Goal: Task Accomplishment & Management: Manage account settings

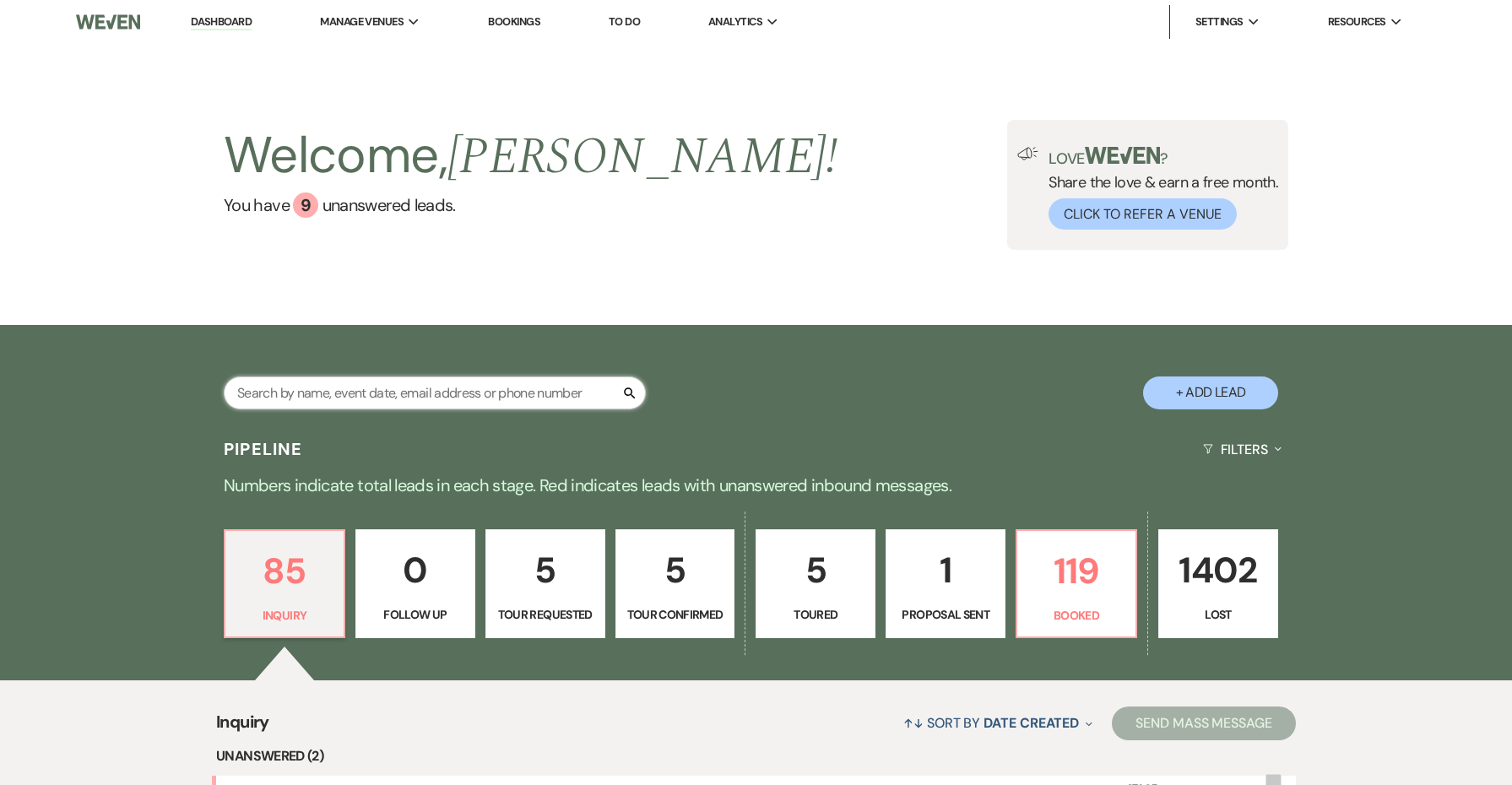
click at [550, 392] on input "text" at bounding box center [434, 392] width 422 height 33
type input "[PERSON_NAME]"
select select "8"
select select "4"
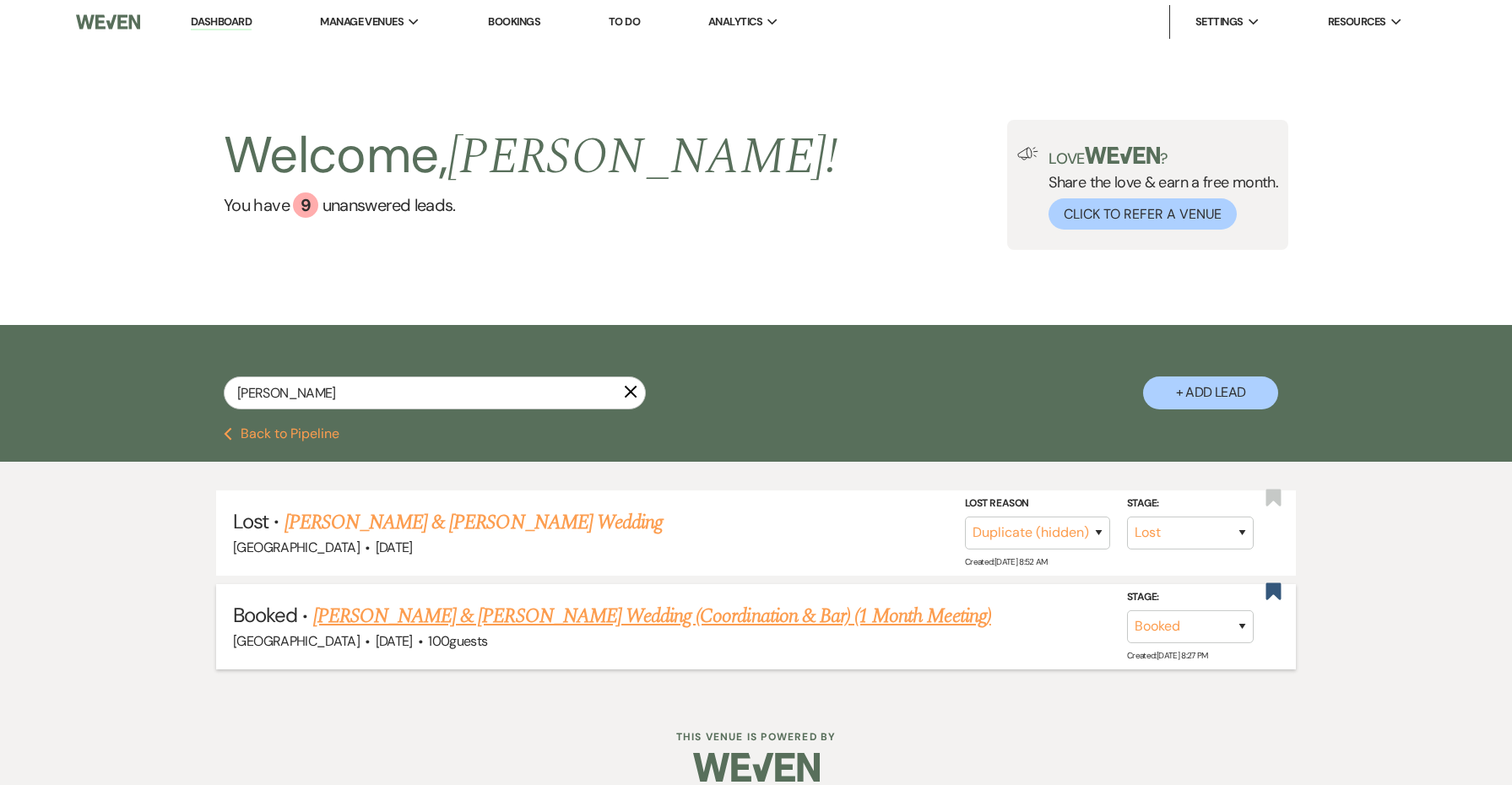
click at [608, 616] on link "[PERSON_NAME] & [PERSON_NAME] Wedding (Coordination & Bar) (1 Month Meeting)" at bounding box center [652, 616] width 678 height 30
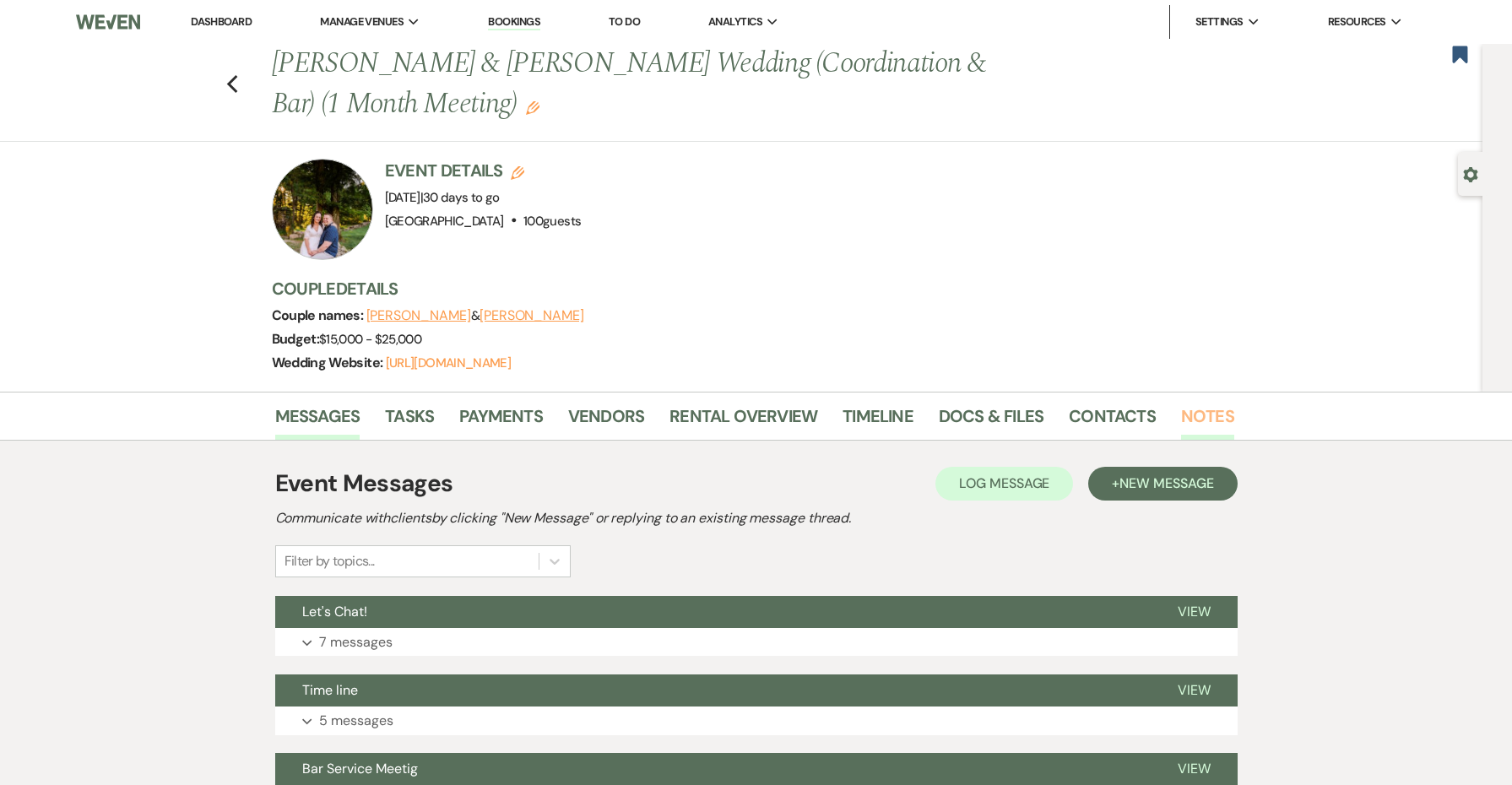
click at [1181, 404] on link "Notes" at bounding box center [1208, 421] width 53 height 37
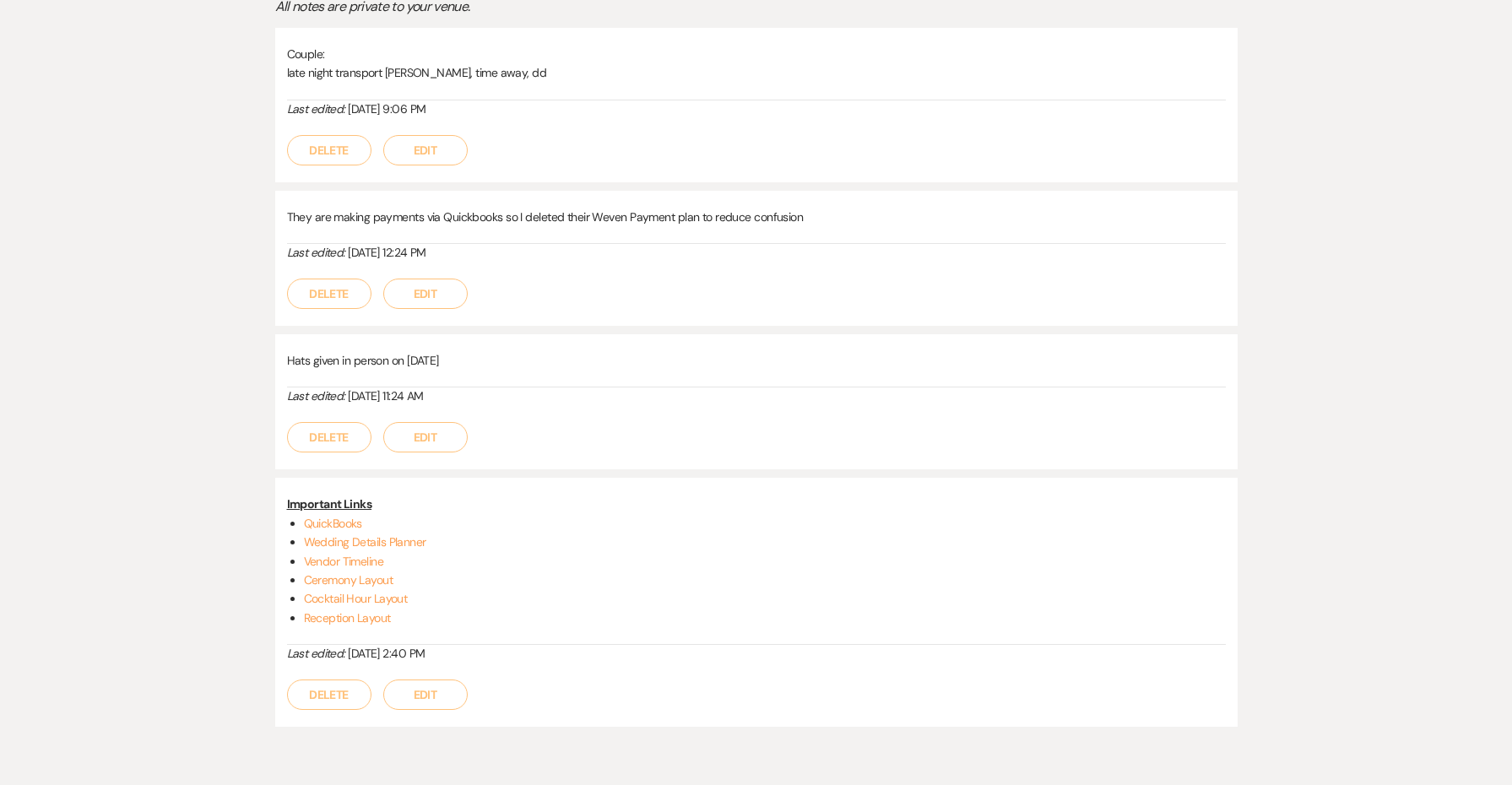
scroll to position [539, 0]
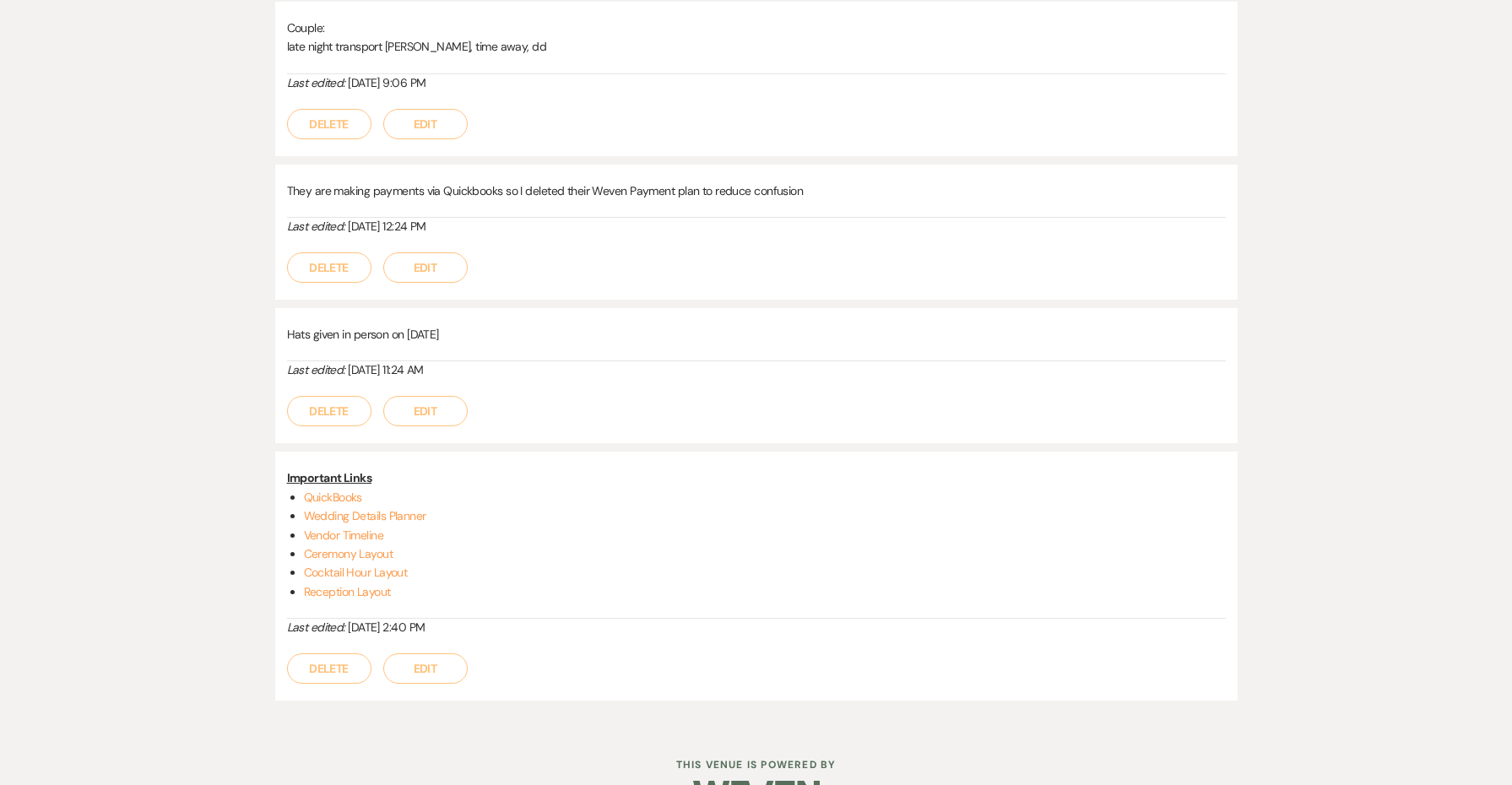
drag, startPoint x: 417, startPoint y: 588, endPoint x: 289, endPoint y: 553, distance: 132.7
click at [304, 553] on ul "QuickBooks Wedding Details Planner Vendor Timeline Ceremony Layout Cocktail Hou…" at bounding box center [765, 544] width 922 height 113
copy ul "Ceremony Layout Cocktail Hour Layout Reception Layout"
click at [636, 465] on div "Important Links QuickBooks Wedding Details Planner Vendor Timeline Ceremony Lay…" at bounding box center [756, 576] width 963 height 249
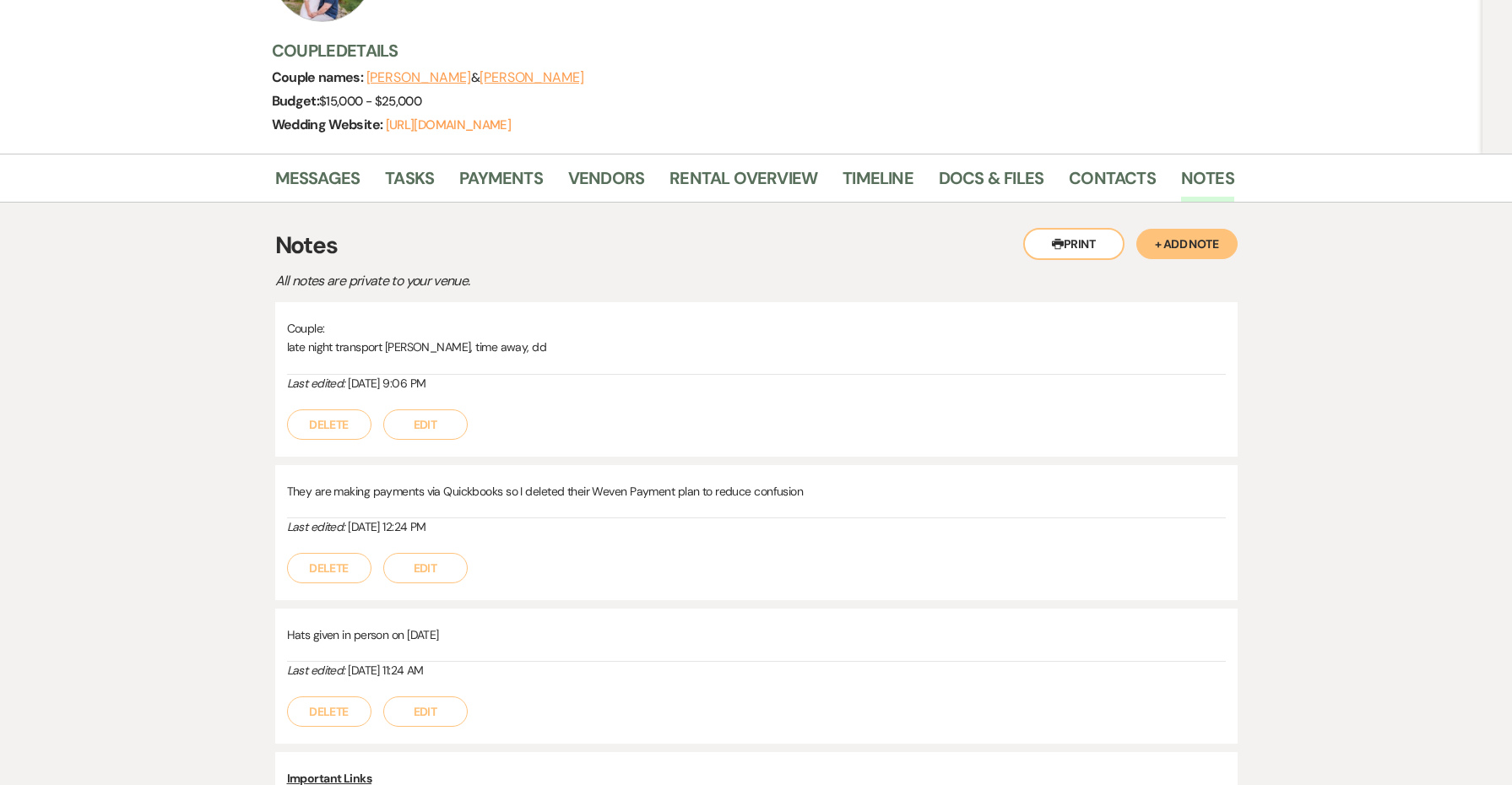
scroll to position [225, 0]
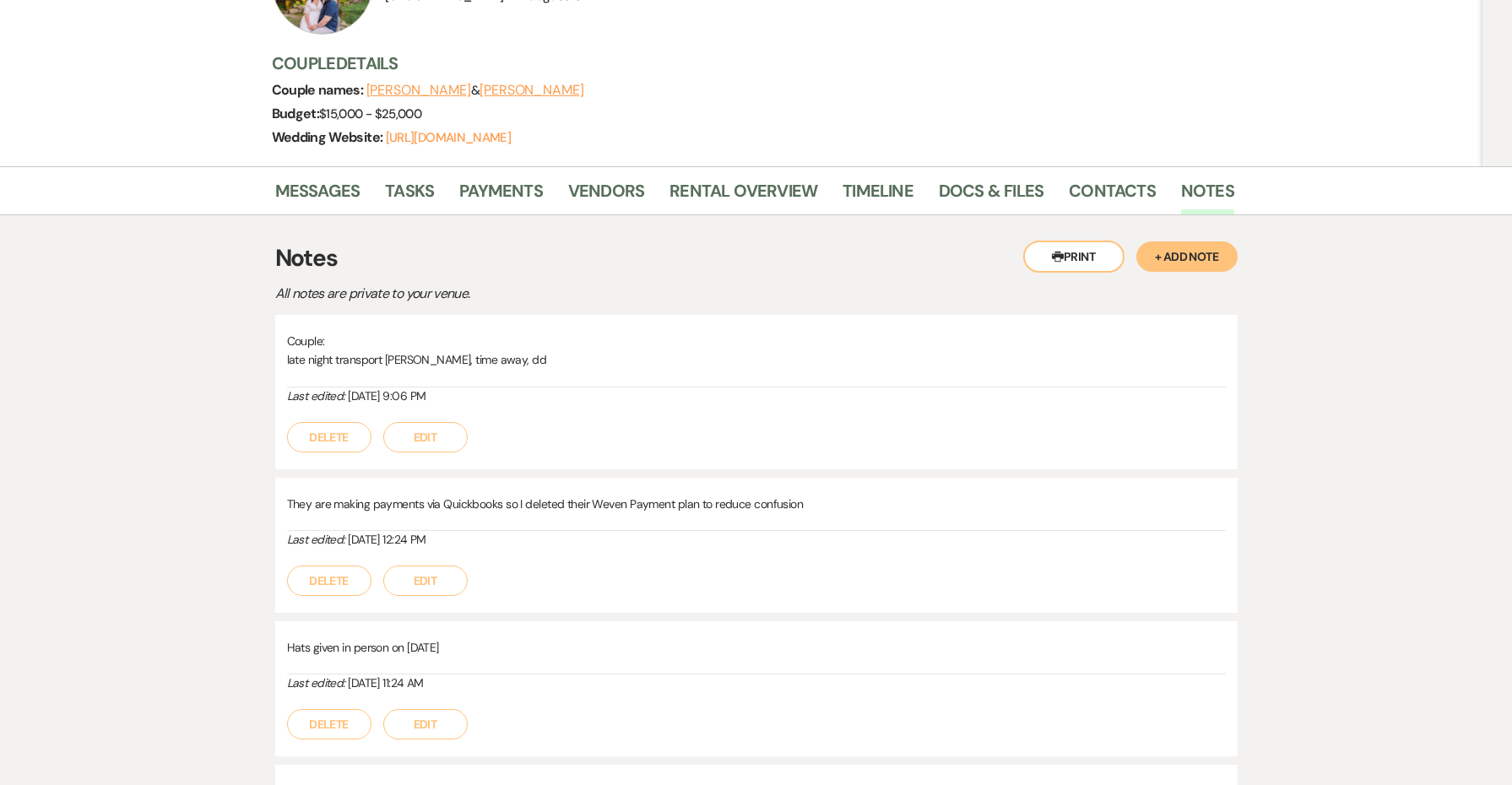
click at [417, 424] on button "Edit" at bounding box center [425, 437] width 85 height 30
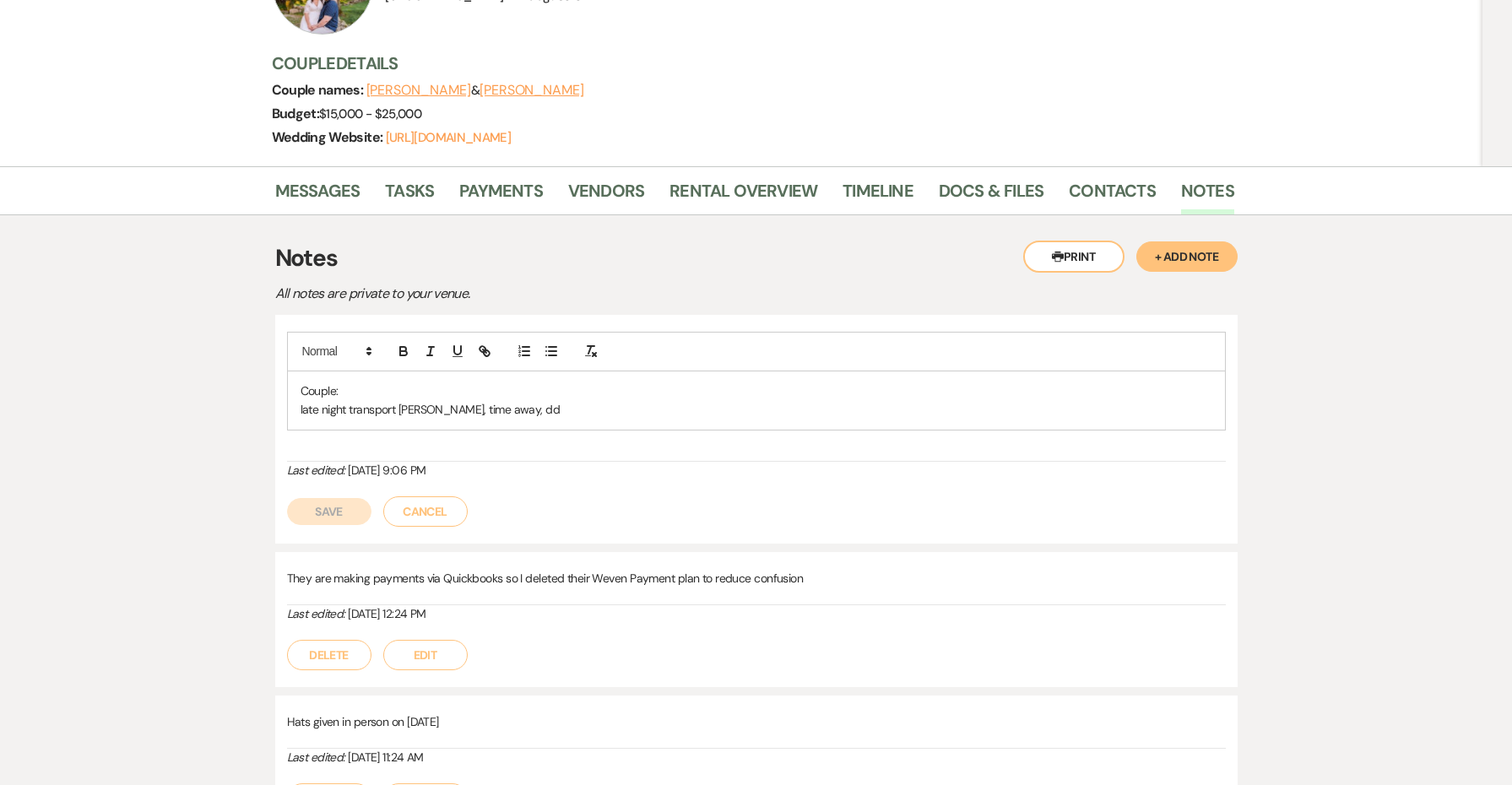
click at [334, 387] on p "Couple:" at bounding box center [756, 391] width 911 height 19
drag, startPoint x: 427, startPoint y: 387, endPoint x: 285, endPoint y: 388, distance: 142.0
click at [285, 388] on div "Couple Things to Do: late night transport [PERSON_NAME], time away, dd Last edi…" at bounding box center [756, 429] width 963 height 229
click at [555, 413] on p "late night transport [PERSON_NAME], time away, dd" at bounding box center [756, 410] width 911 height 19
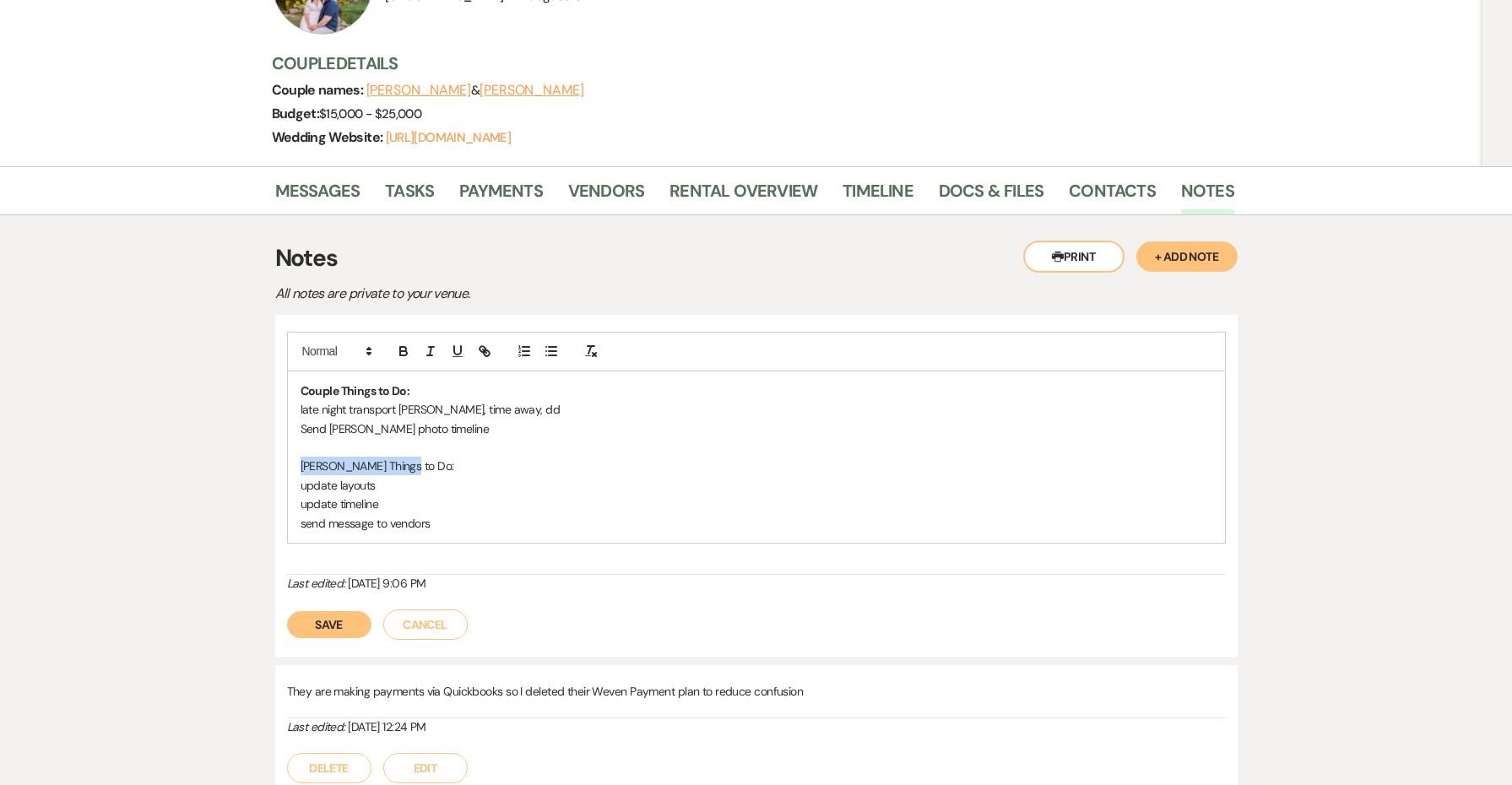
drag, startPoint x: 428, startPoint y: 455, endPoint x: 277, endPoint y: 463, distance: 151.2
click at [277, 463] on div "Couple Things to Do: late night transport [PERSON_NAME], time away, dd Send [PE…" at bounding box center [756, 486] width 963 height 342
click at [298, 480] on div "Couple Things to Do: late night transport [PERSON_NAME], time away, dd Send [PE…" at bounding box center [756, 457] width 937 height 171
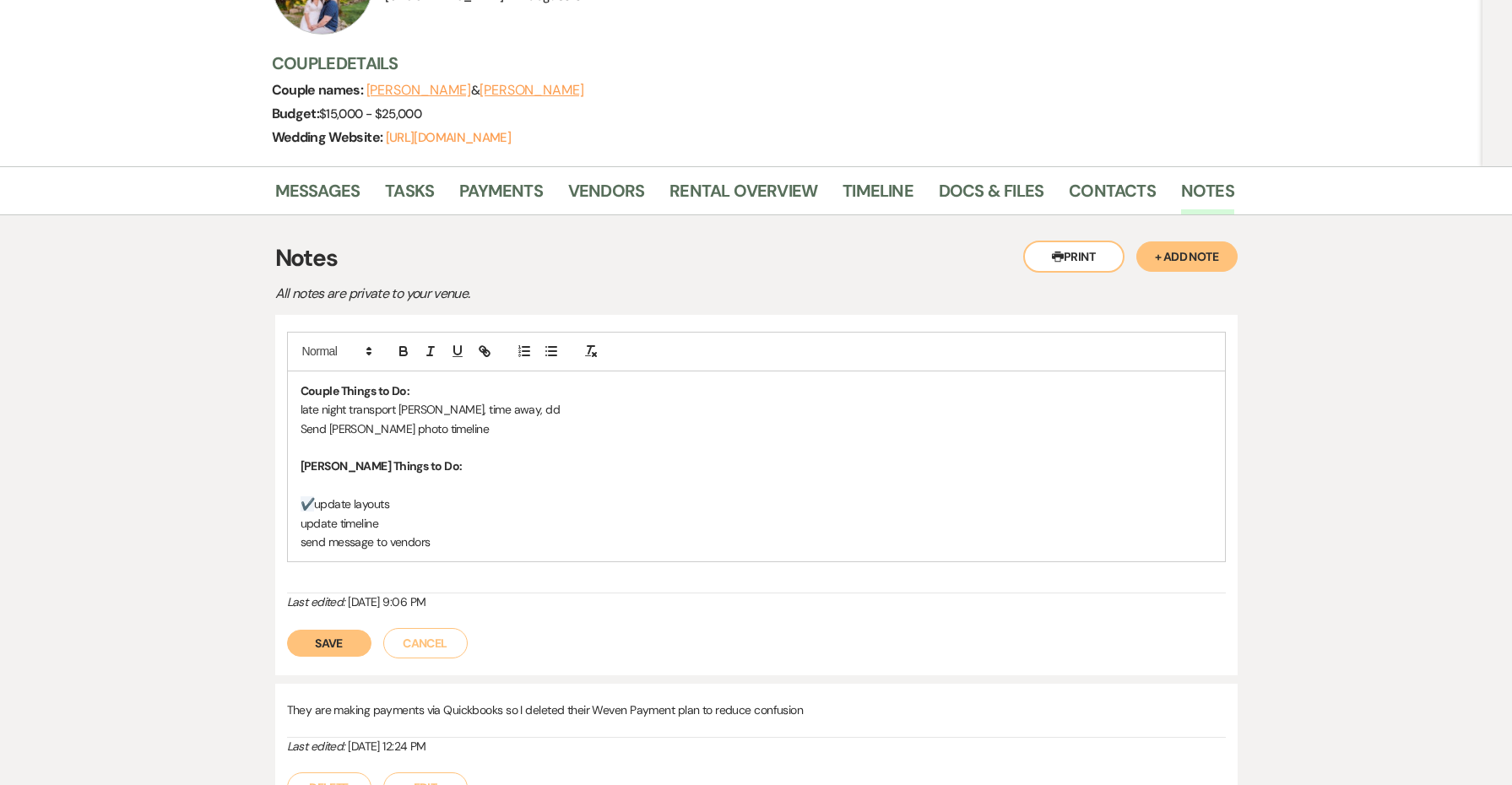
click at [361, 480] on p at bounding box center [756, 486] width 911 height 19
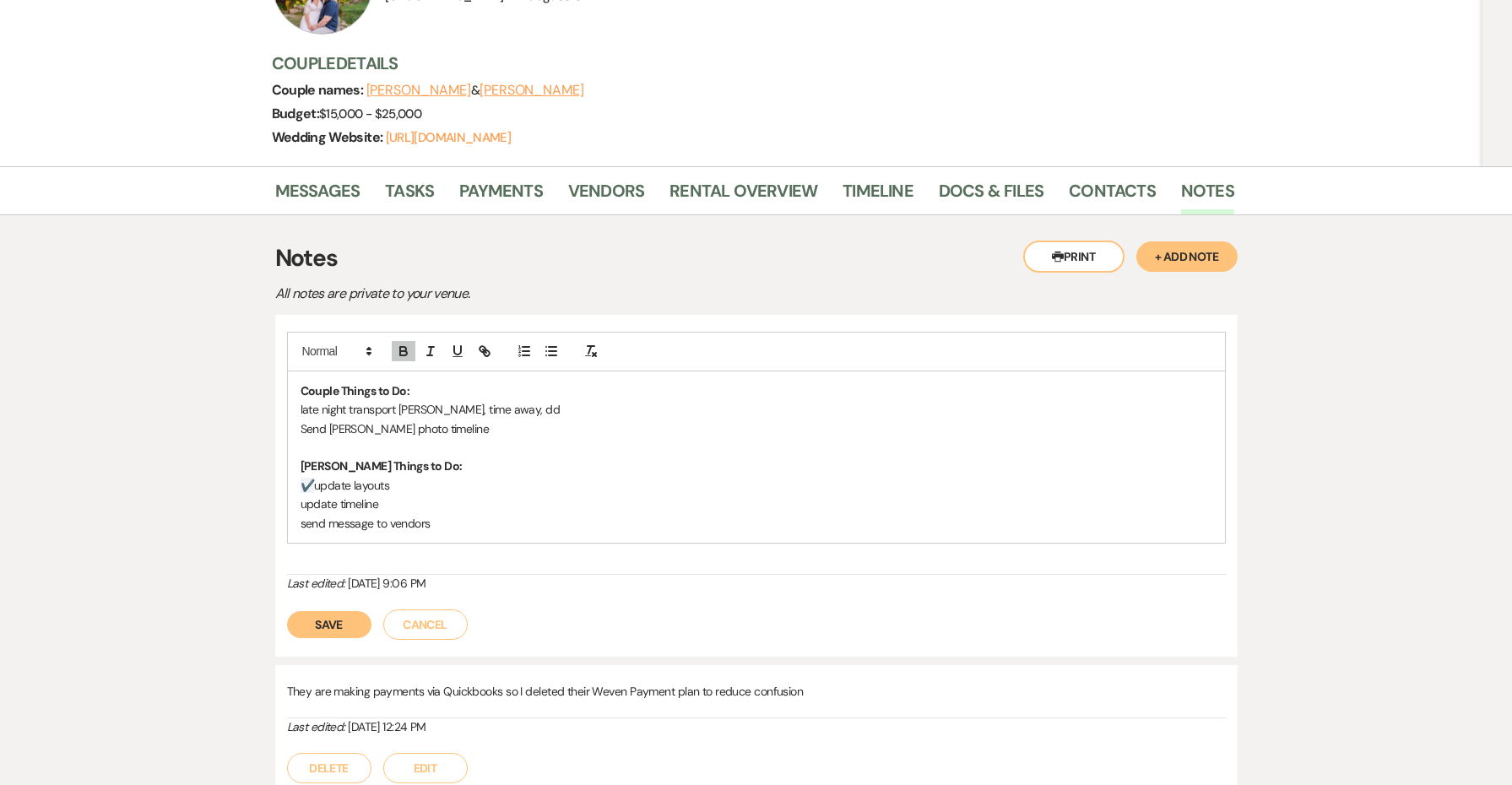
click at [331, 615] on button "Save" at bounding box center [329, 624] width 85 height 27
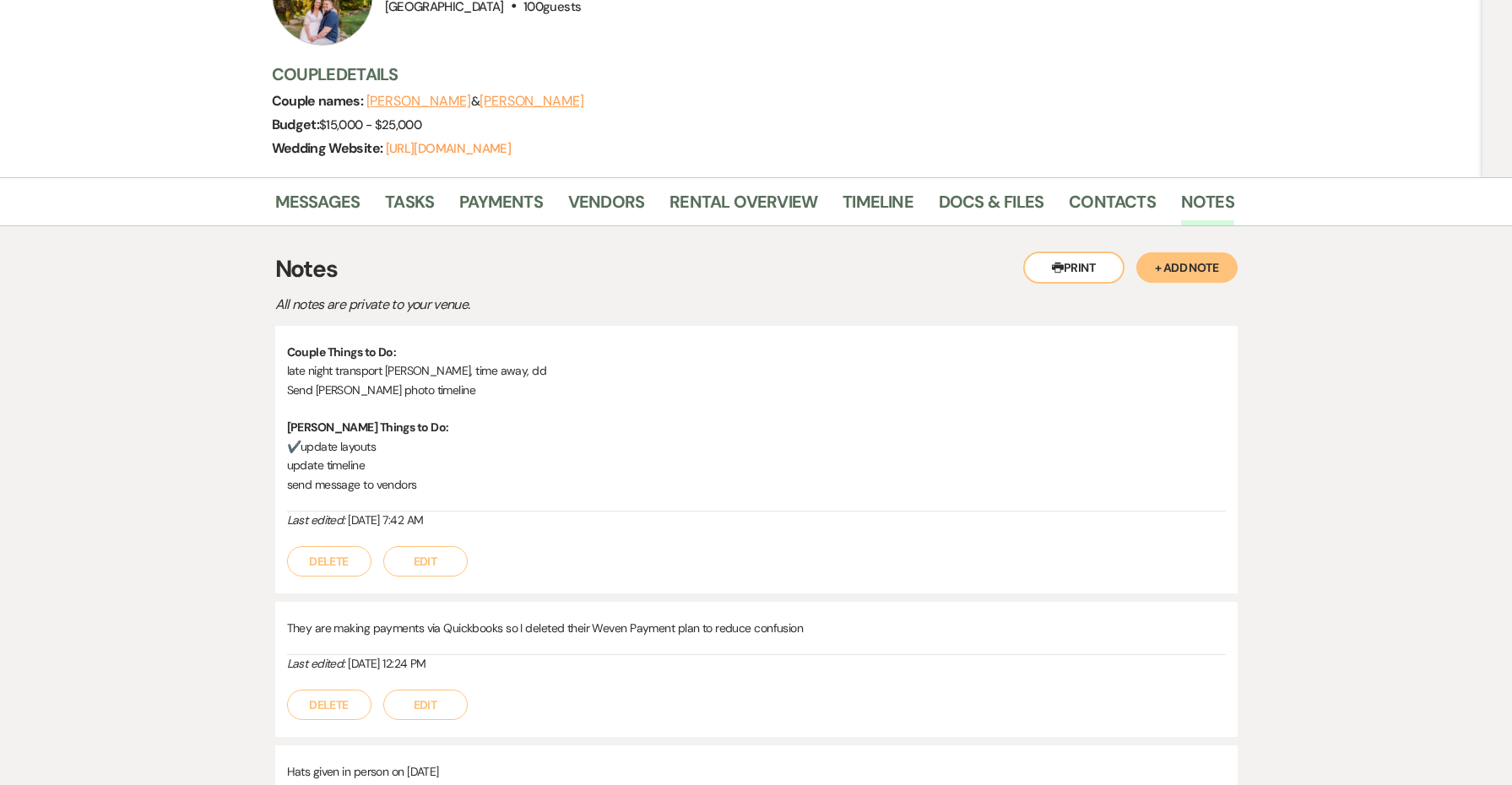
scroll to position [0, 0]
